Goal: Task Accomplishment & Management: Manage account settings

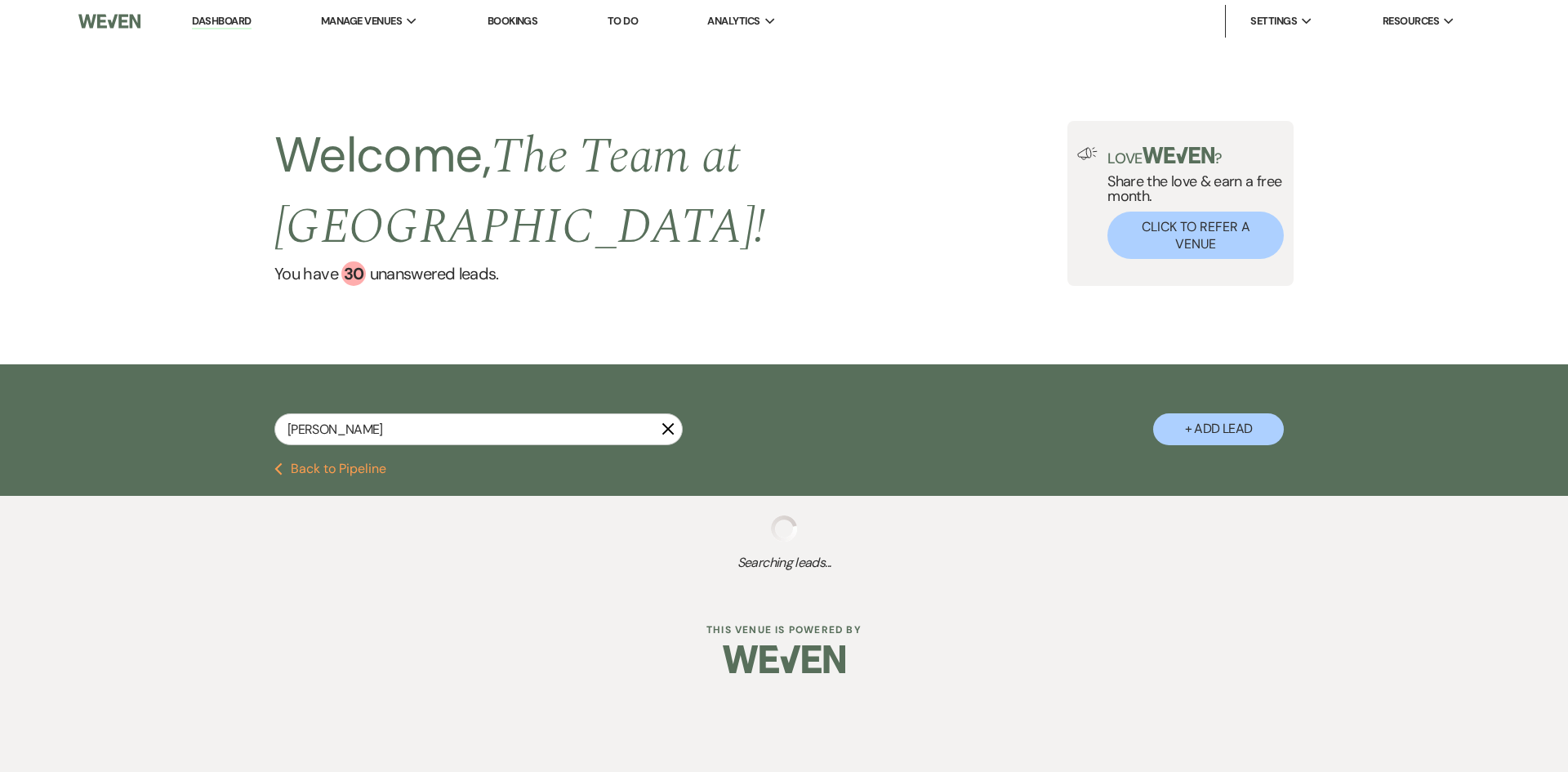
type input "[PERSON_NAME]"
select select "6"
select select "8"
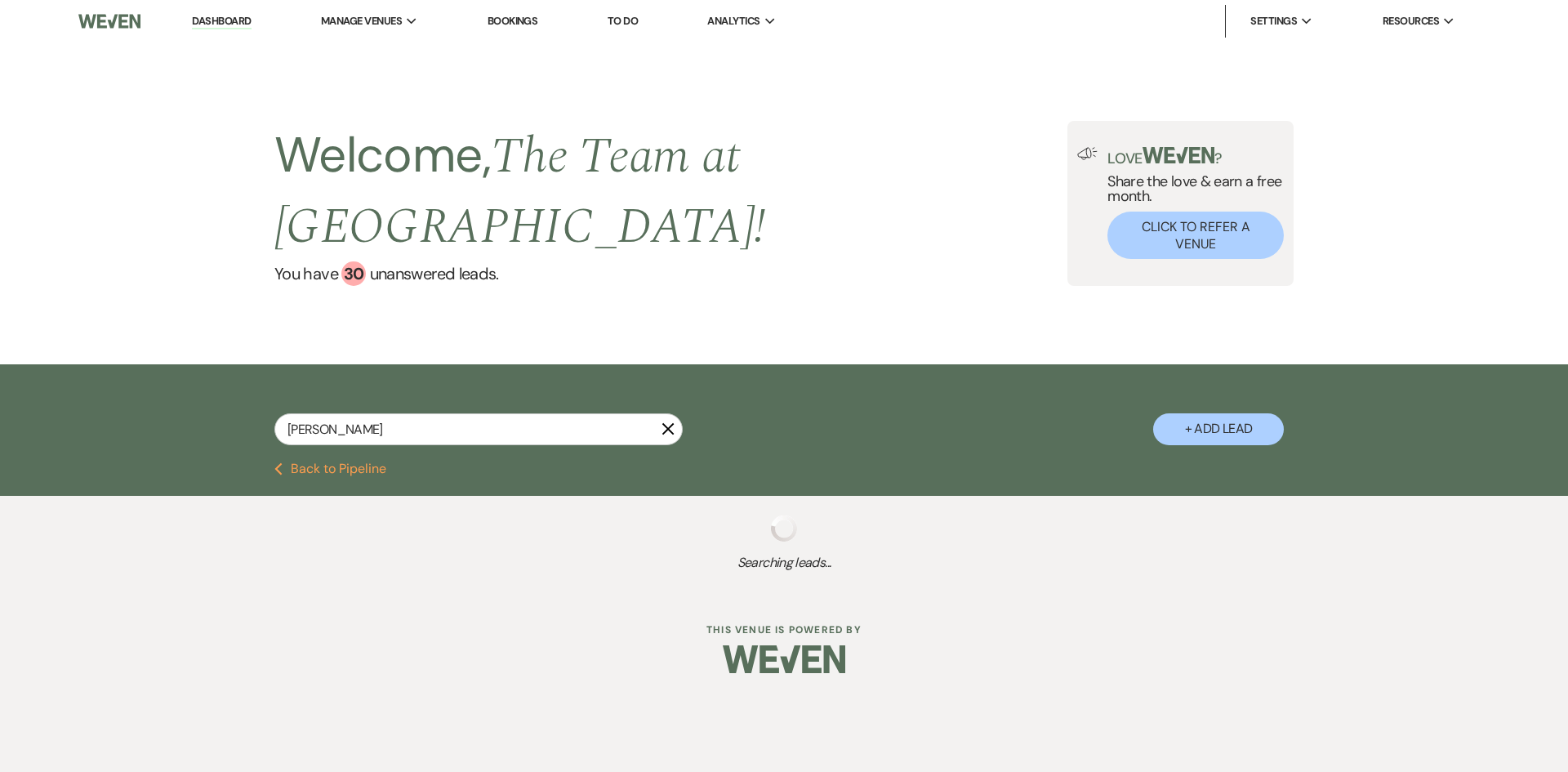
select select "8"
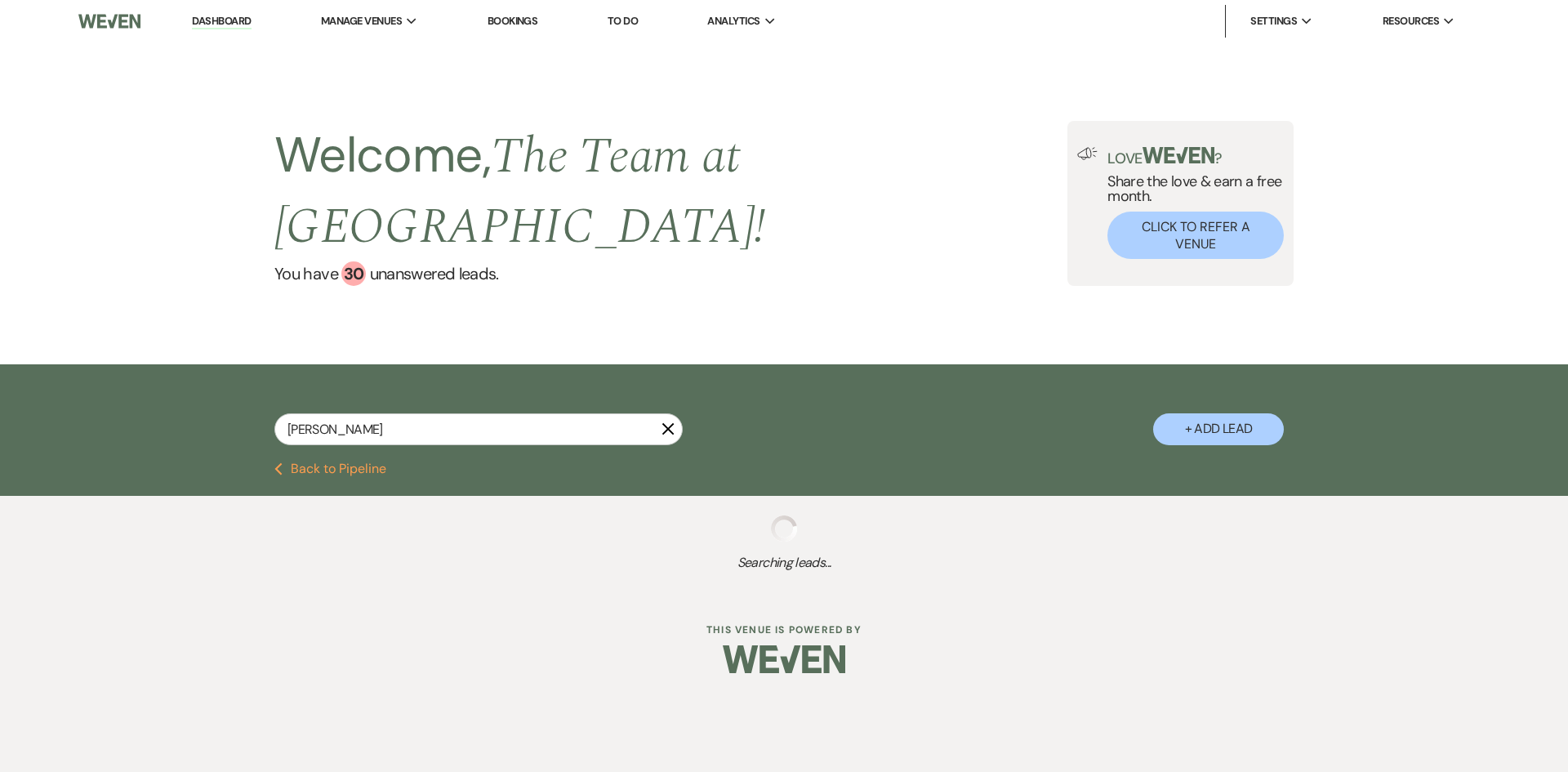
select select "8"
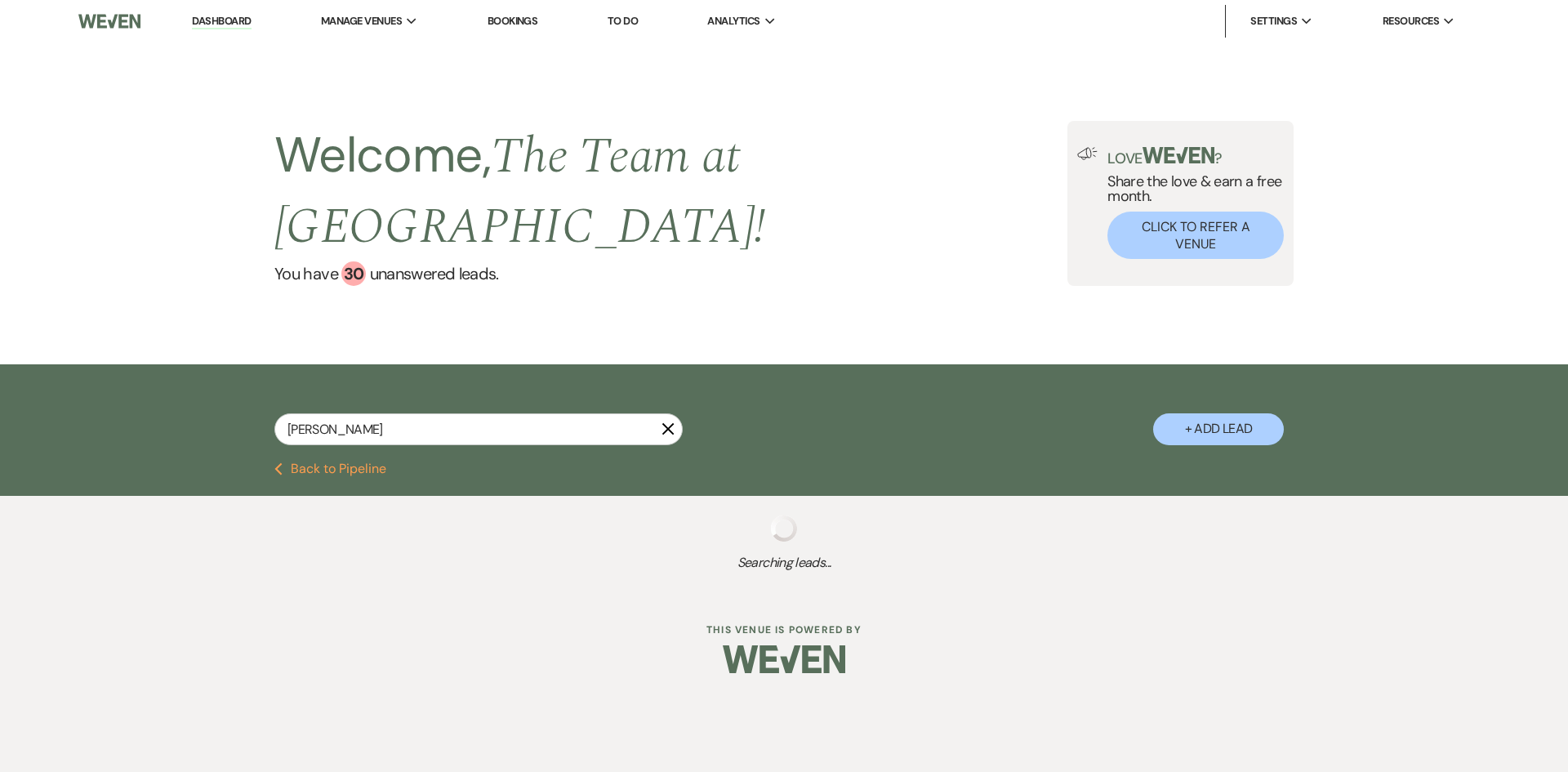
select select "8"
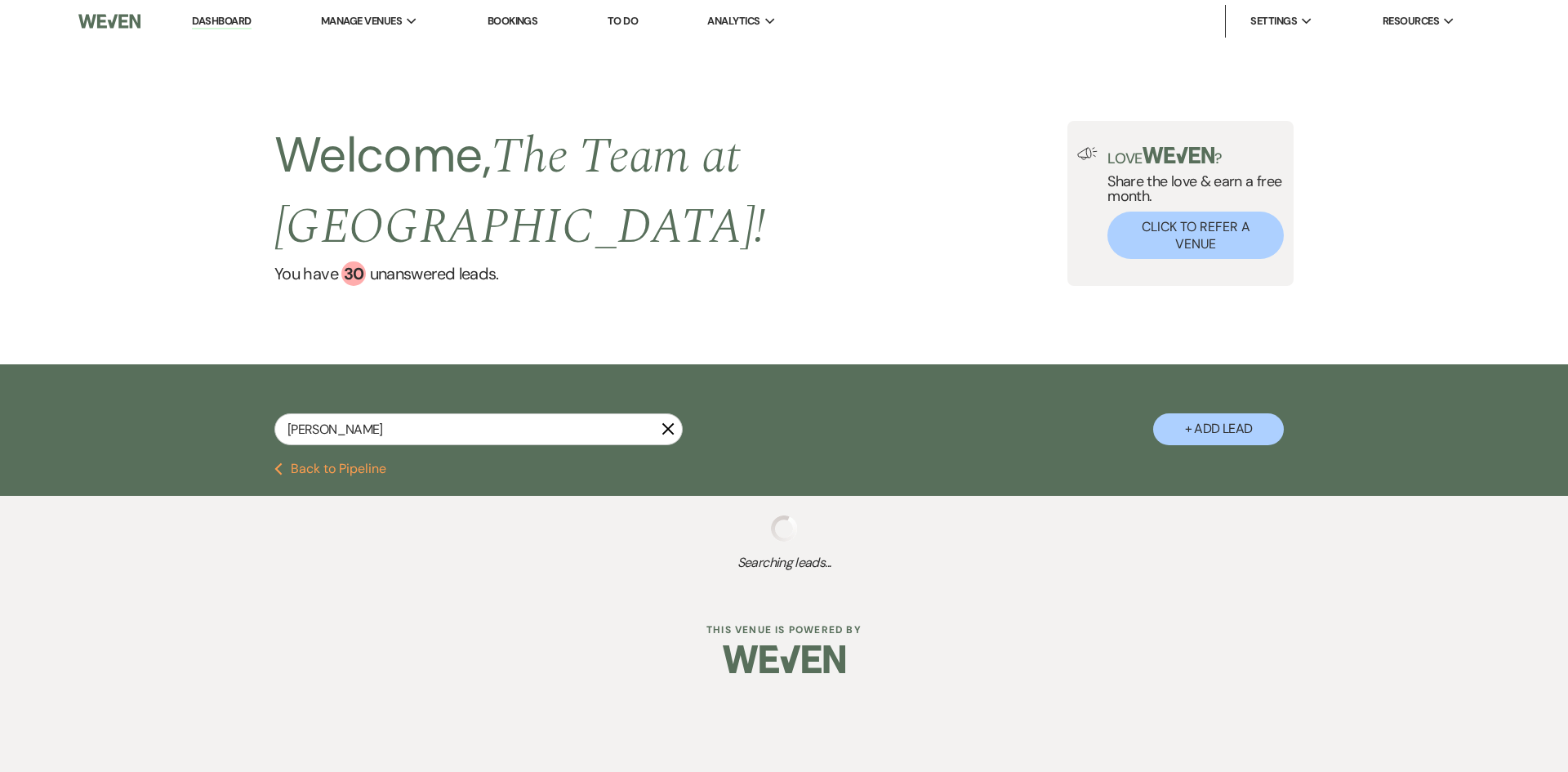
select select "8"
select select "3"
select select "8"
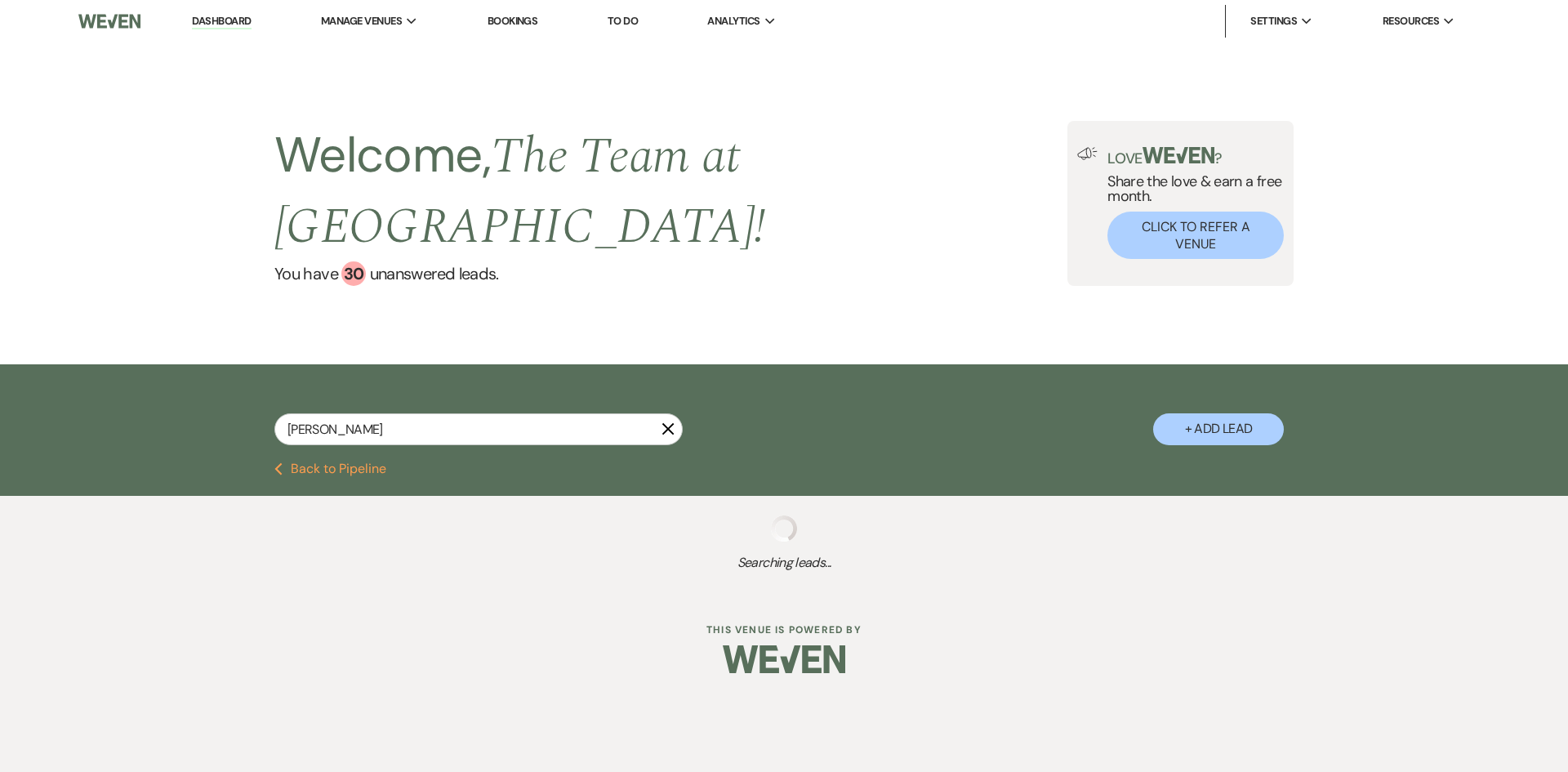
select select "5"
select select "2"
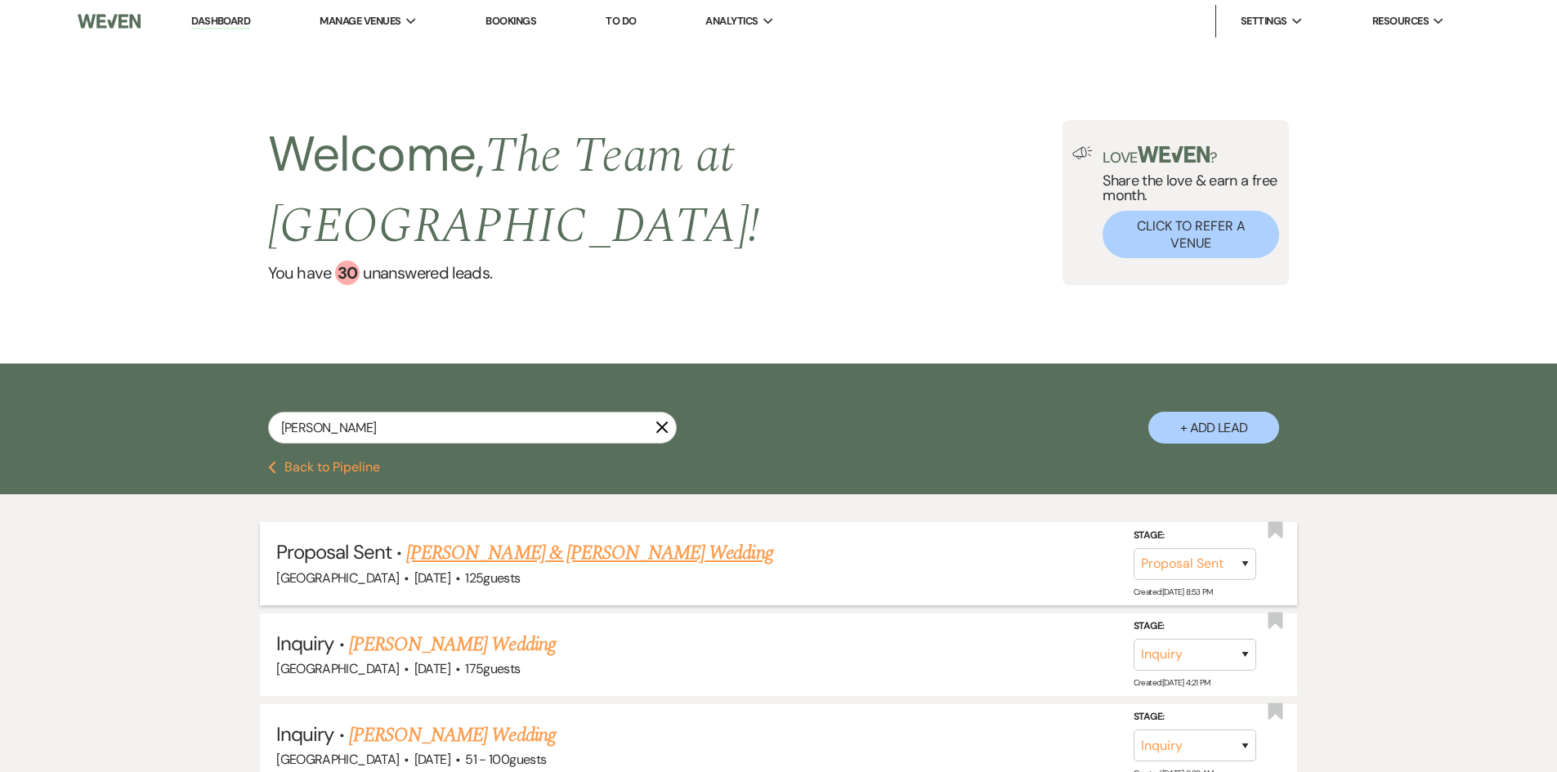
type input "[PERSON_NAME]"
click at [474, 552] on link "[PERSON_NAME] & [PERSON_NAME] Wedding" at bounding box center [589, 553] width 366 height 29
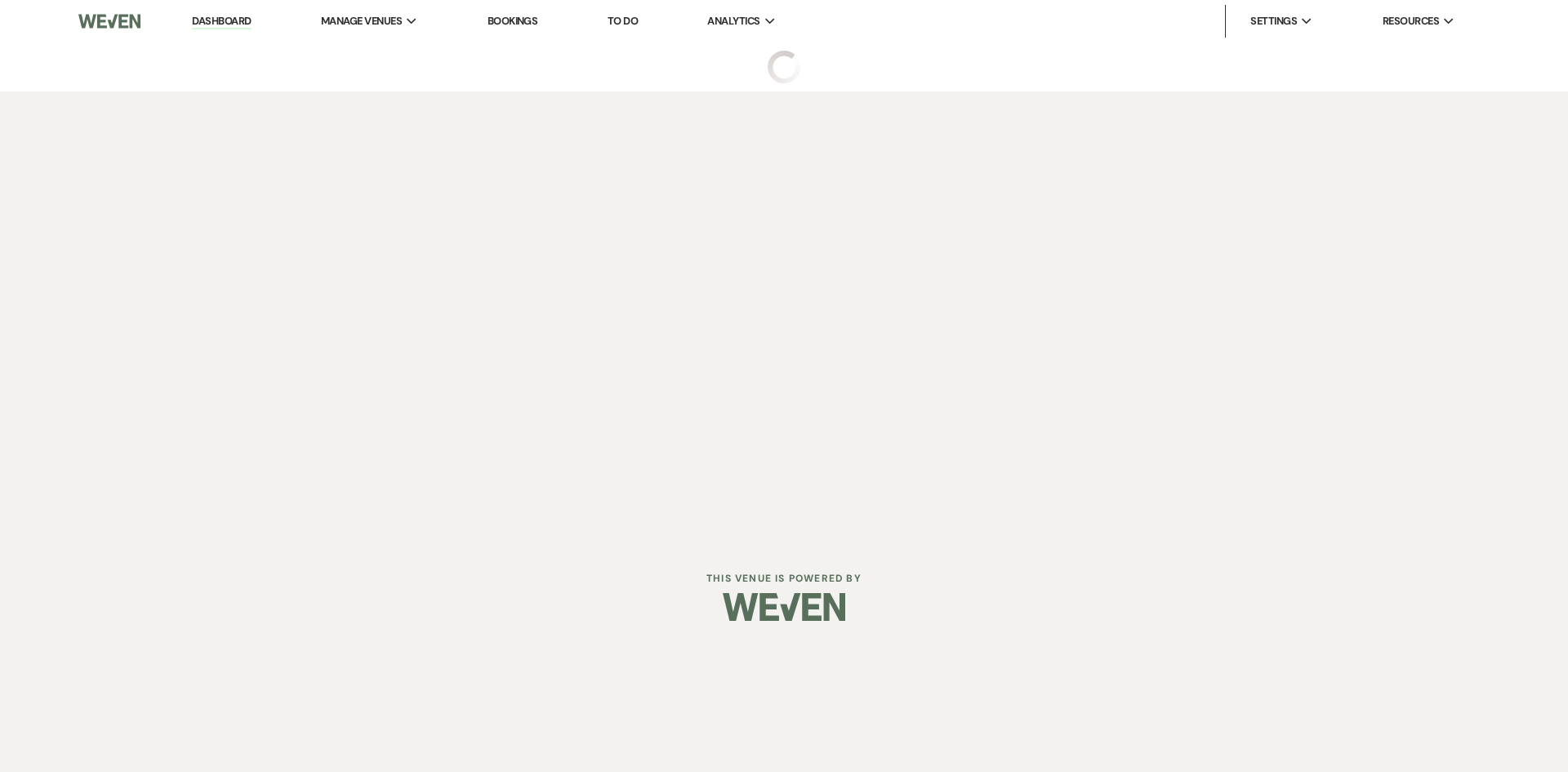
select select "6"
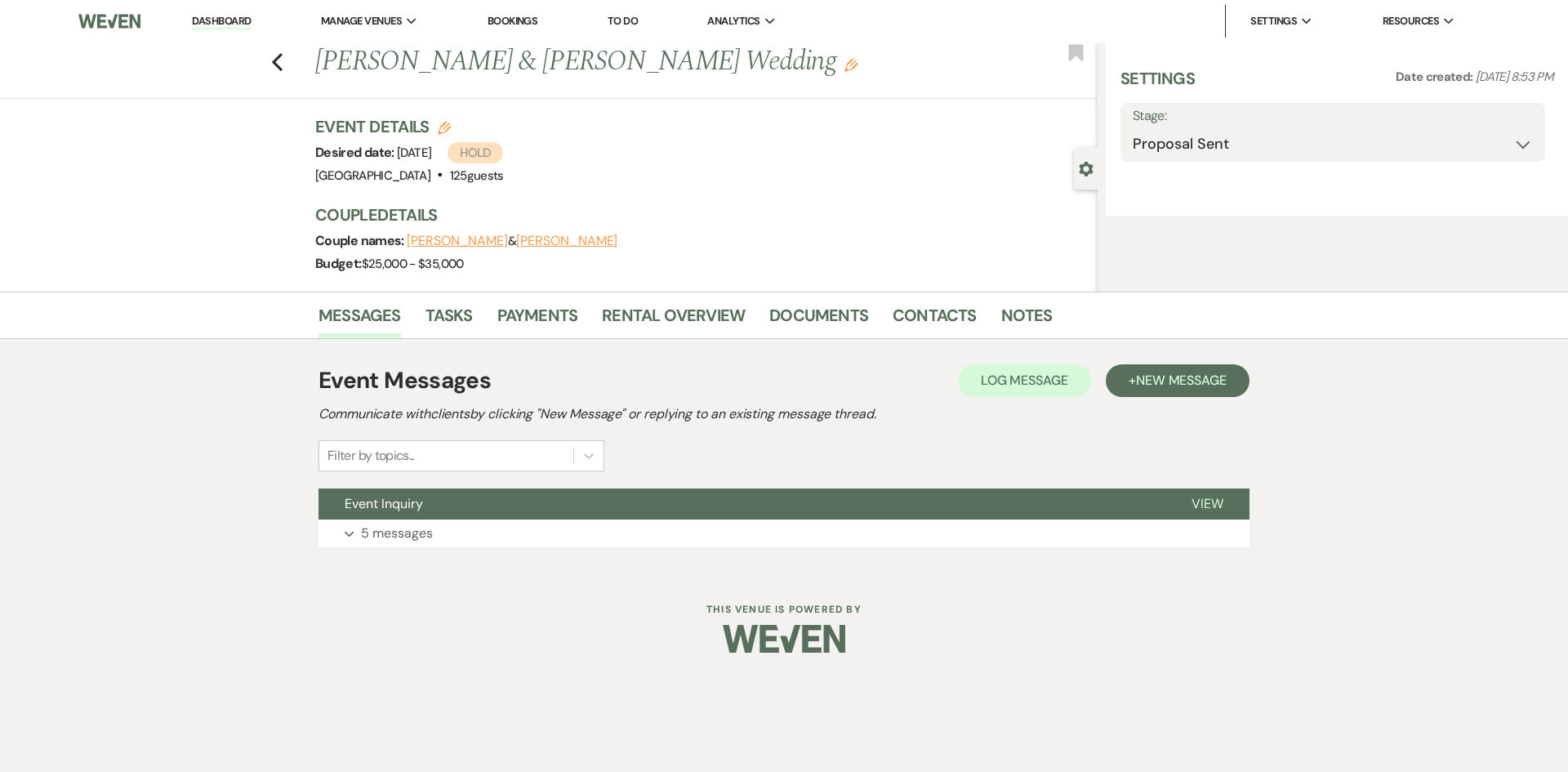
select select "5"
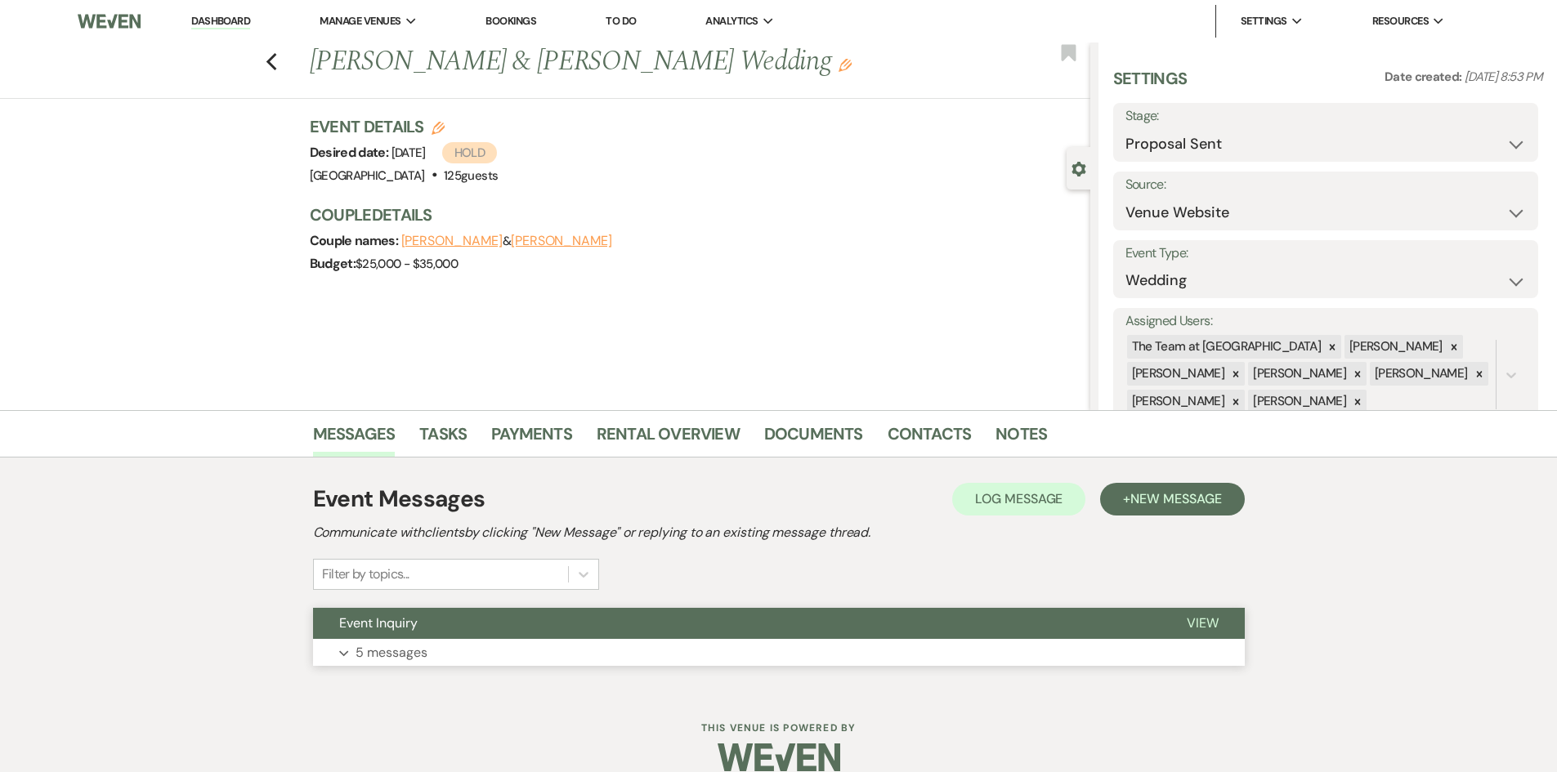
click at [1206, 620] on span "View" at bounding box center [1203, 623] width 32 height 17
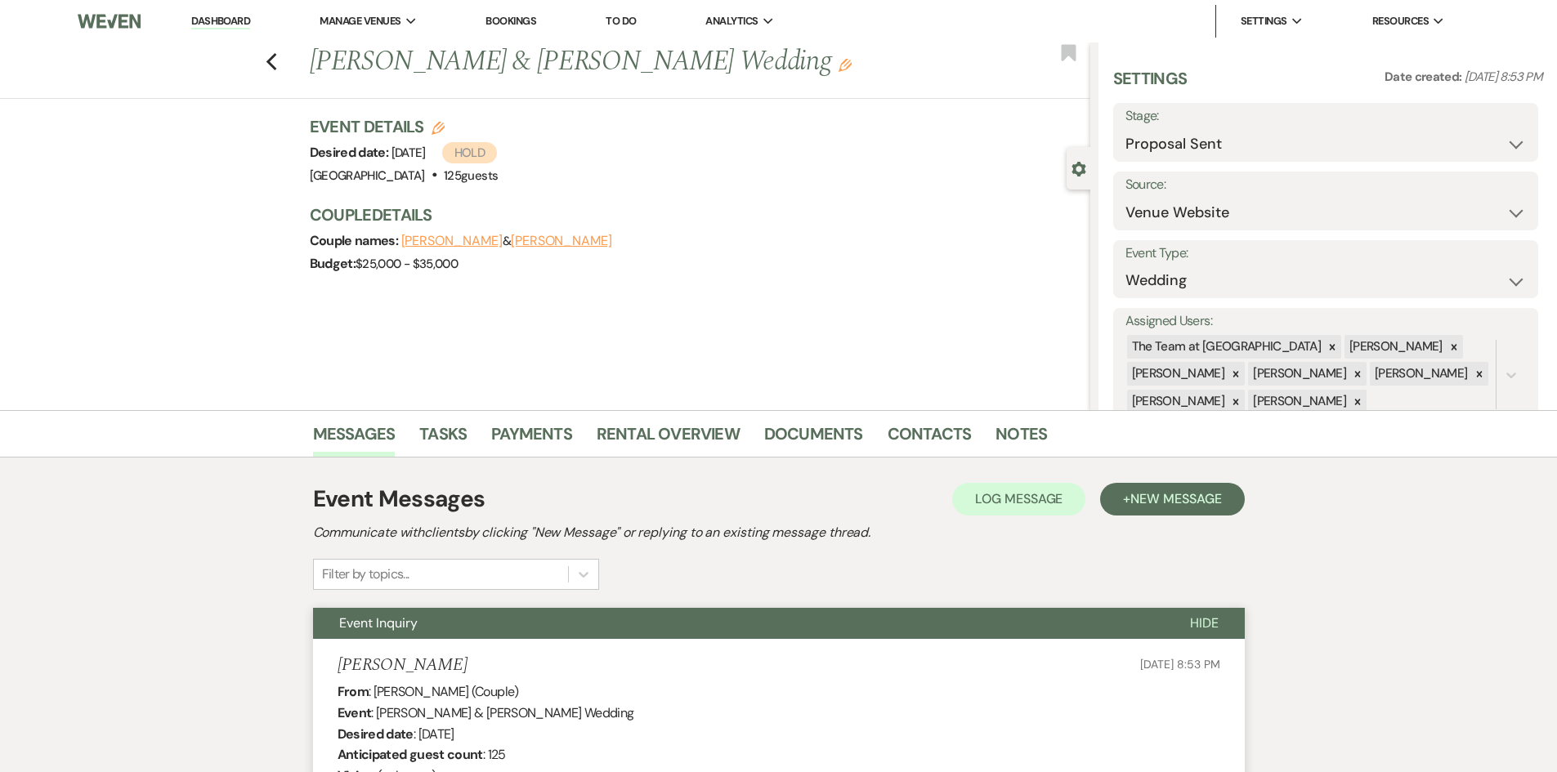
click at [216, 18] on link "Dashboard" at bounding box center [220, 22] width 59 height 16
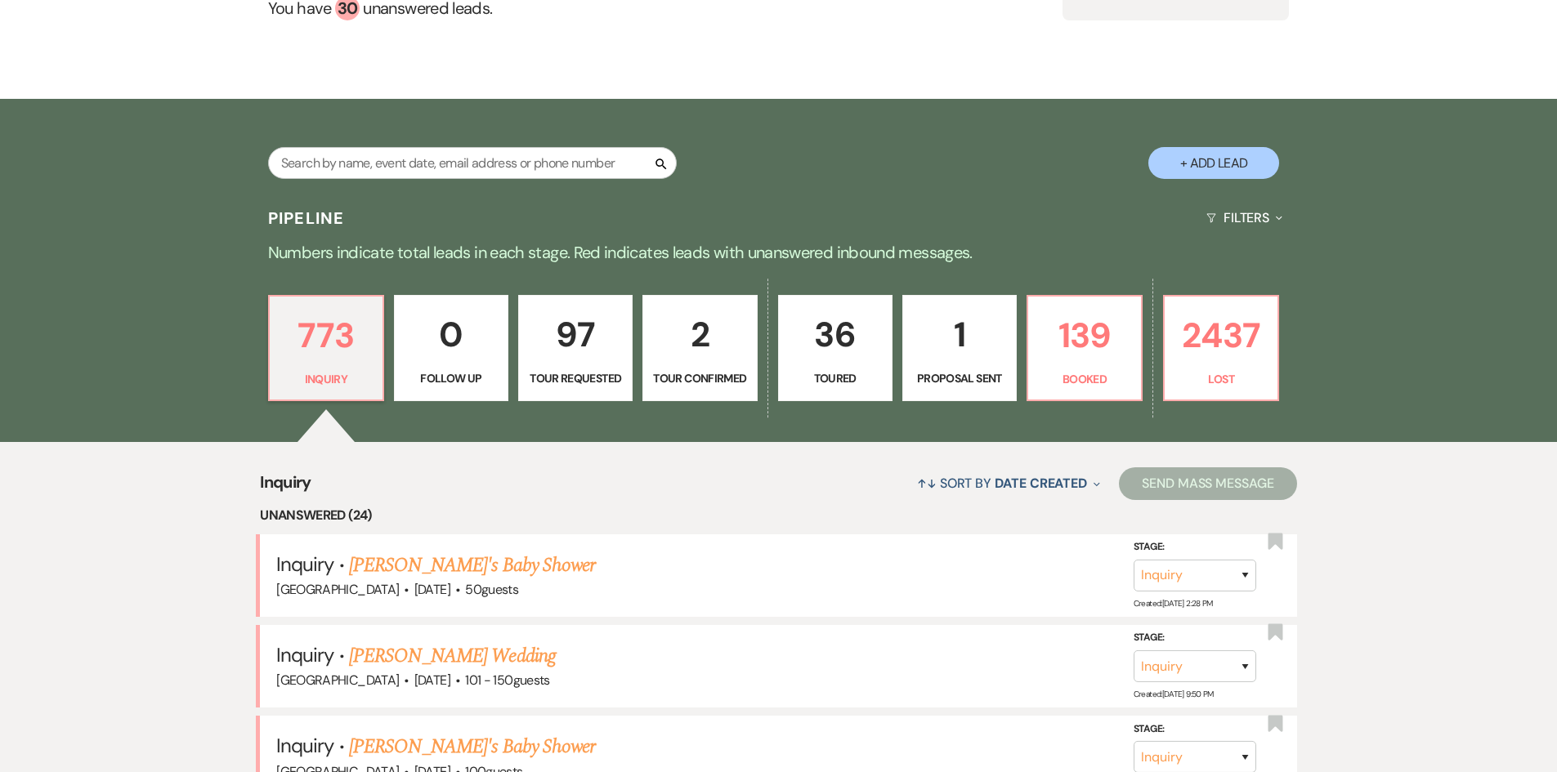
scroll to position [163, 0]
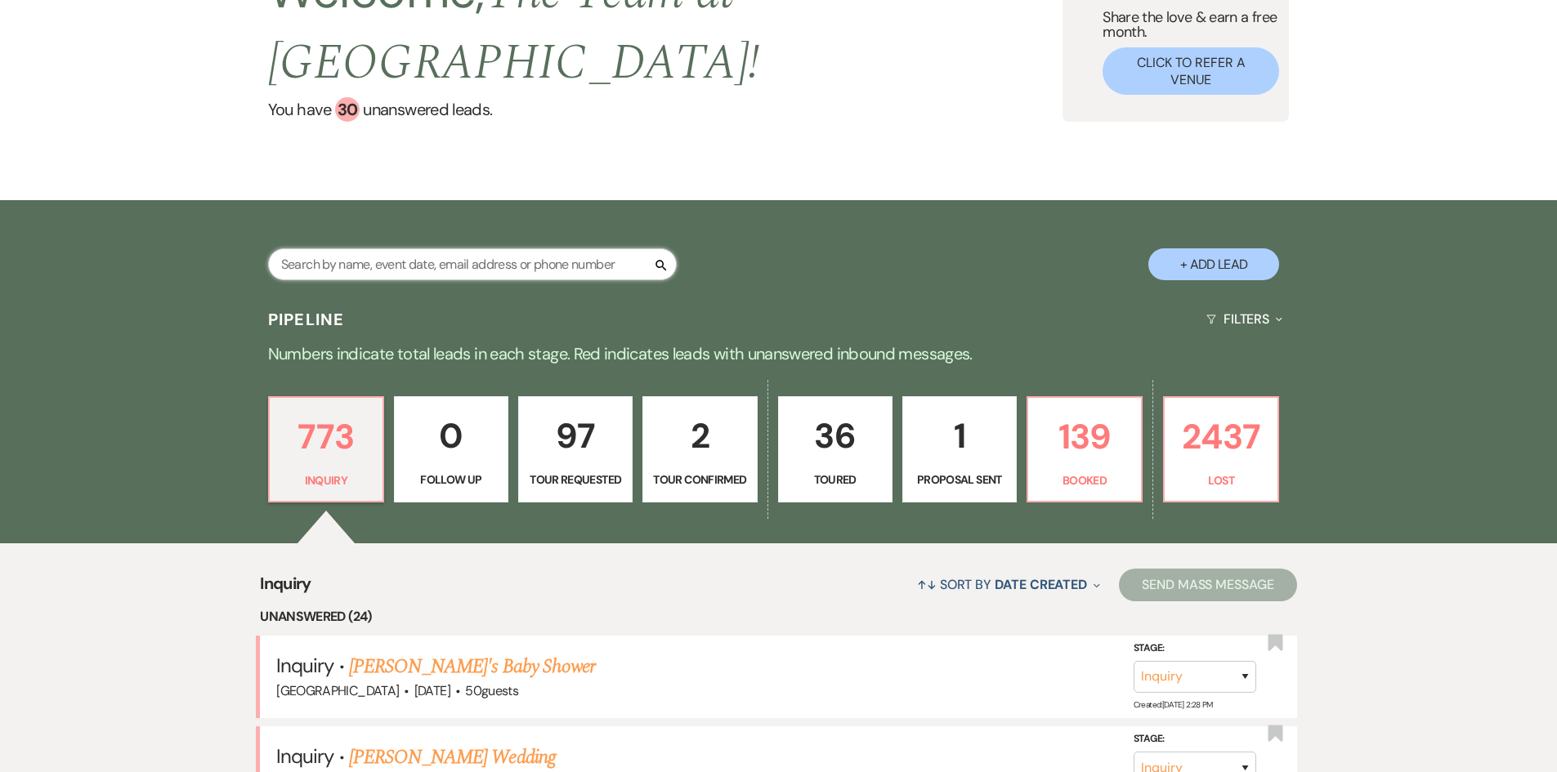
click at [419, 272] on input "text" at bounding box center [472, 264] width 409 height 32
type input "[PERSON_NAME]"
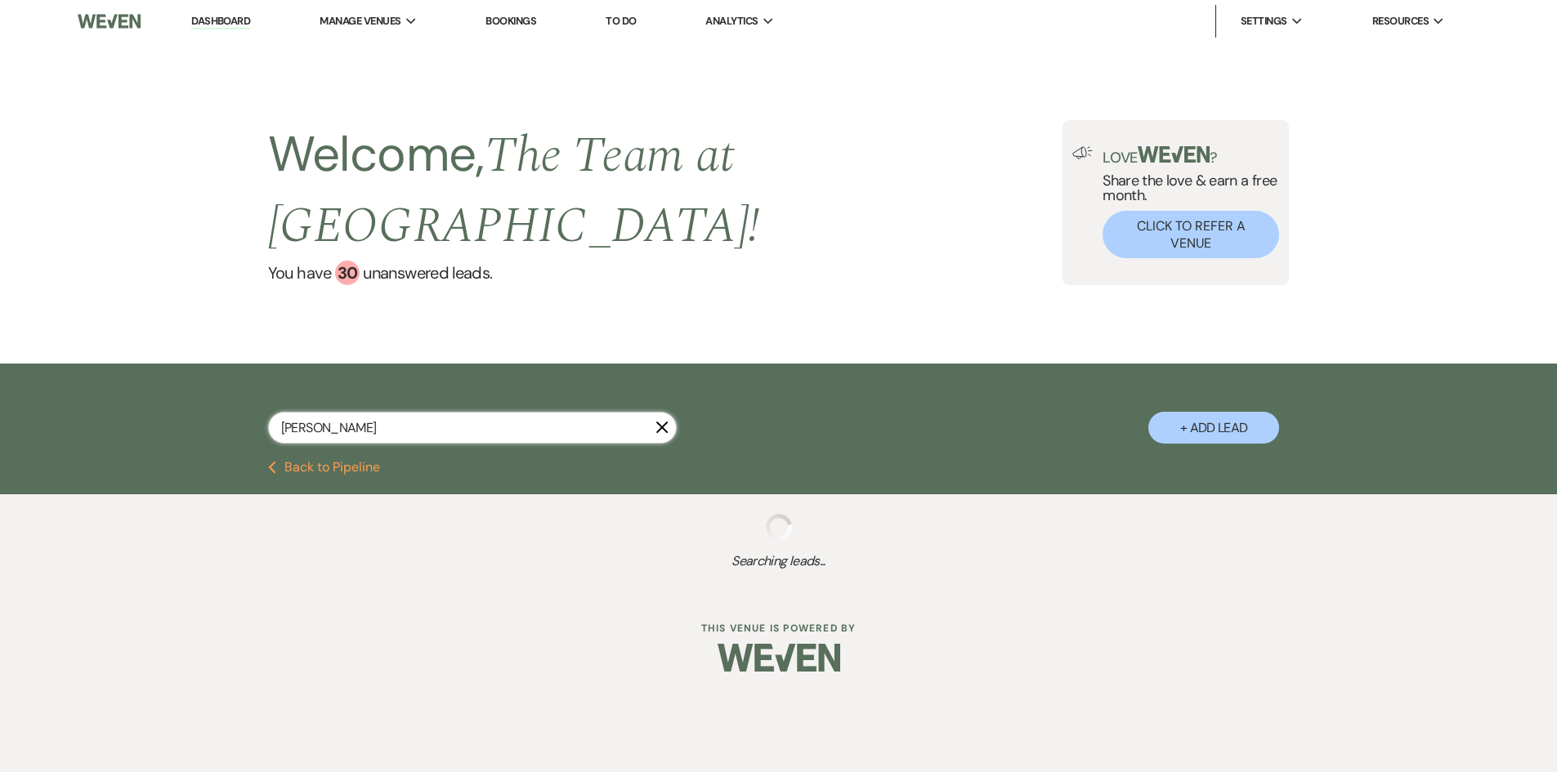
select select "8"
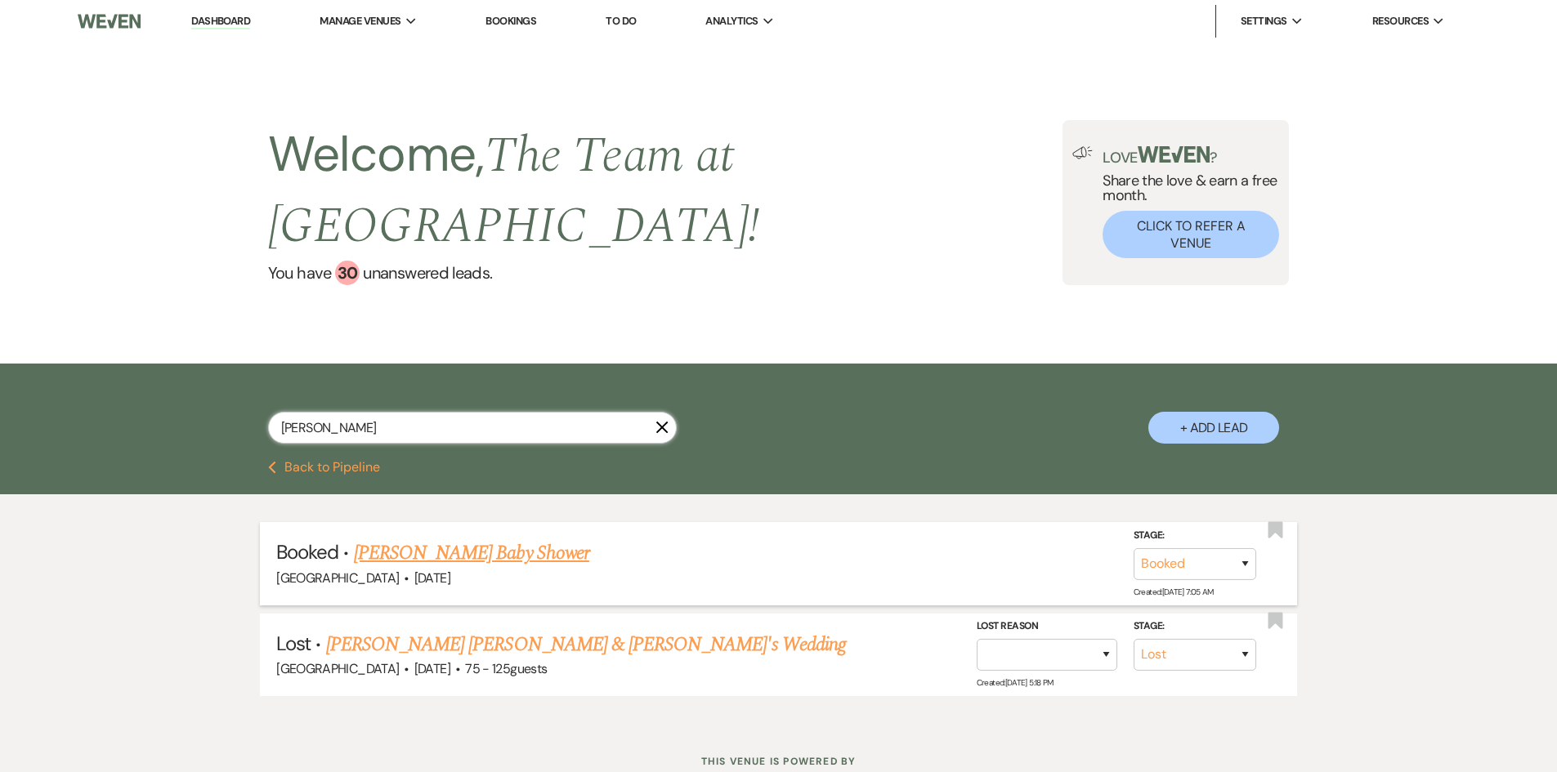
type input "[PERSON_NAME]"
click at [458, 550] on link "[PERSON_NAME] Baby Shower" at bounding box center [471, 553] width 235 height 29
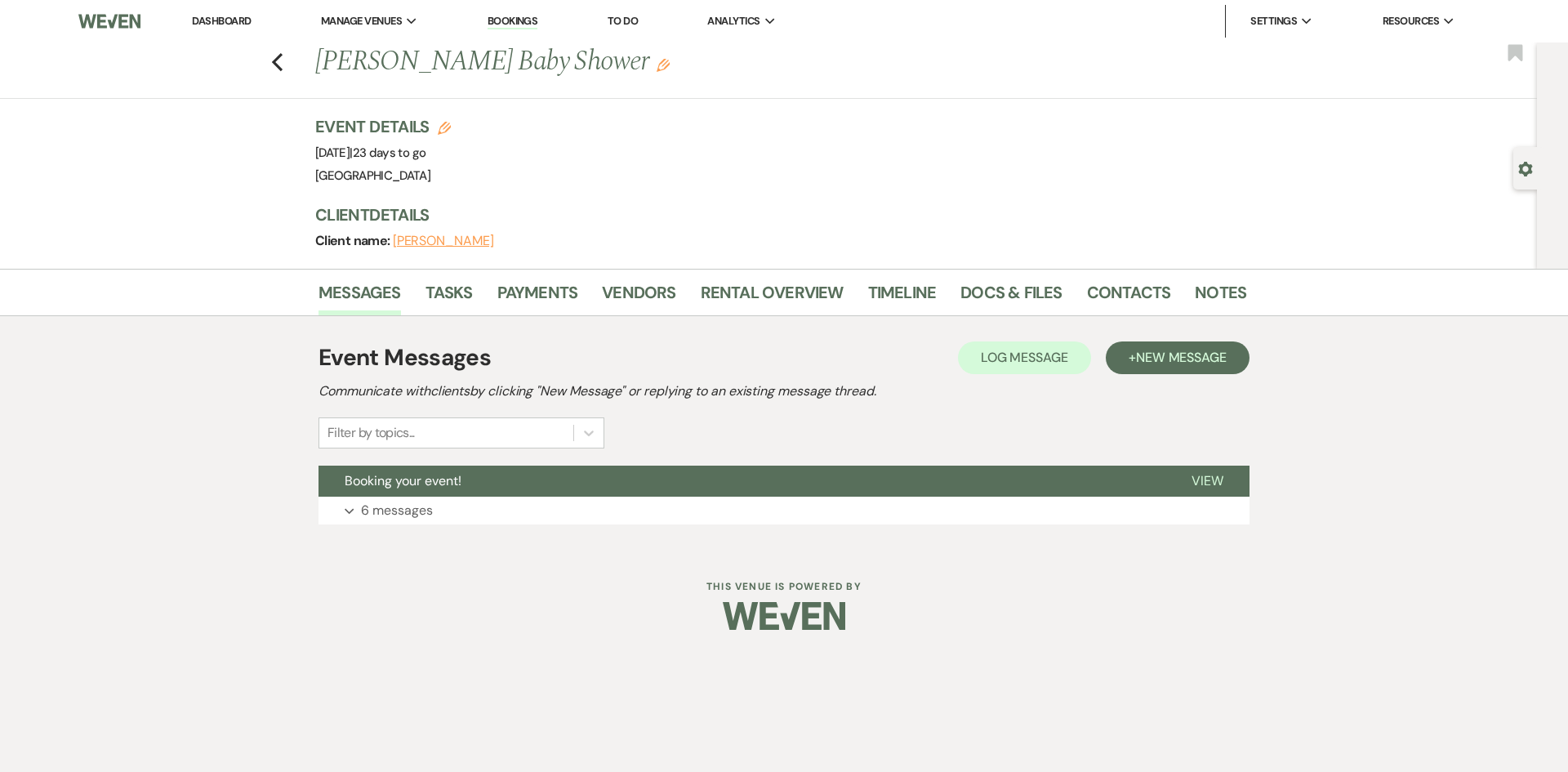
click at [221, 16] on link "Dashboard" at bounding box center [221, 21] width 59 height 14
